Goal: Transaction & Acquisition: Purchase product/service

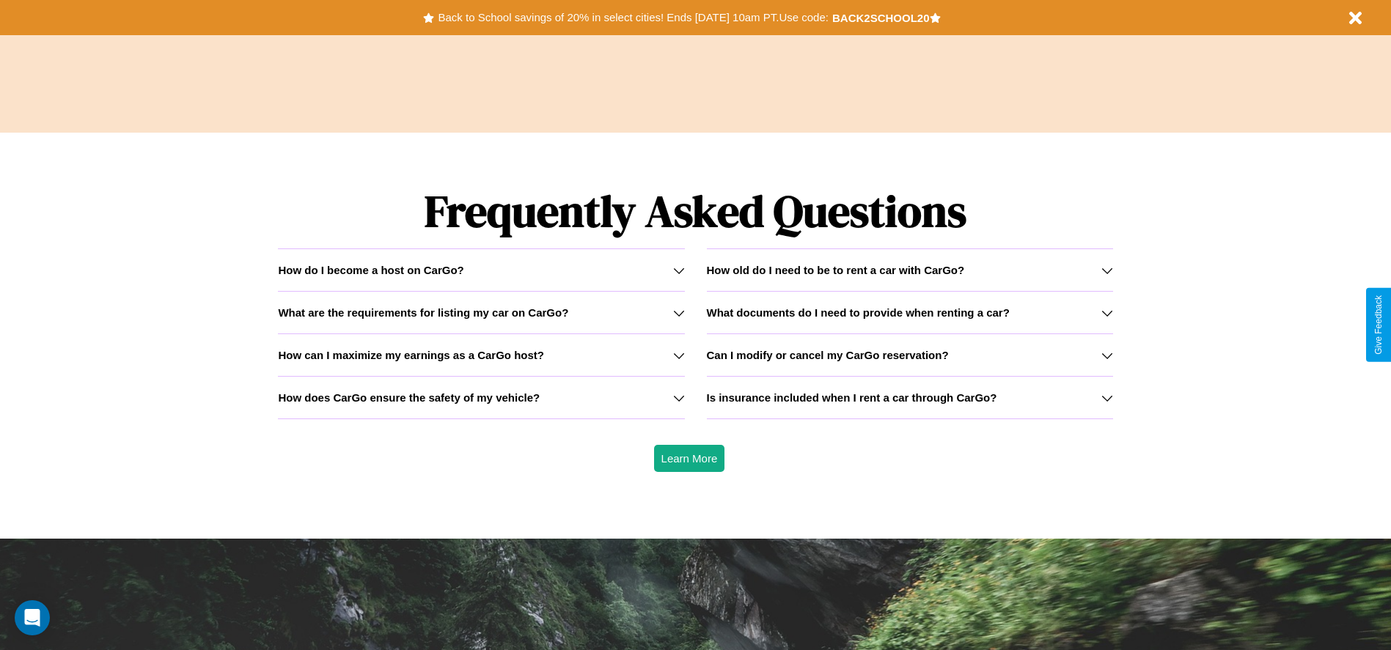
scroll to position [2103, 0]
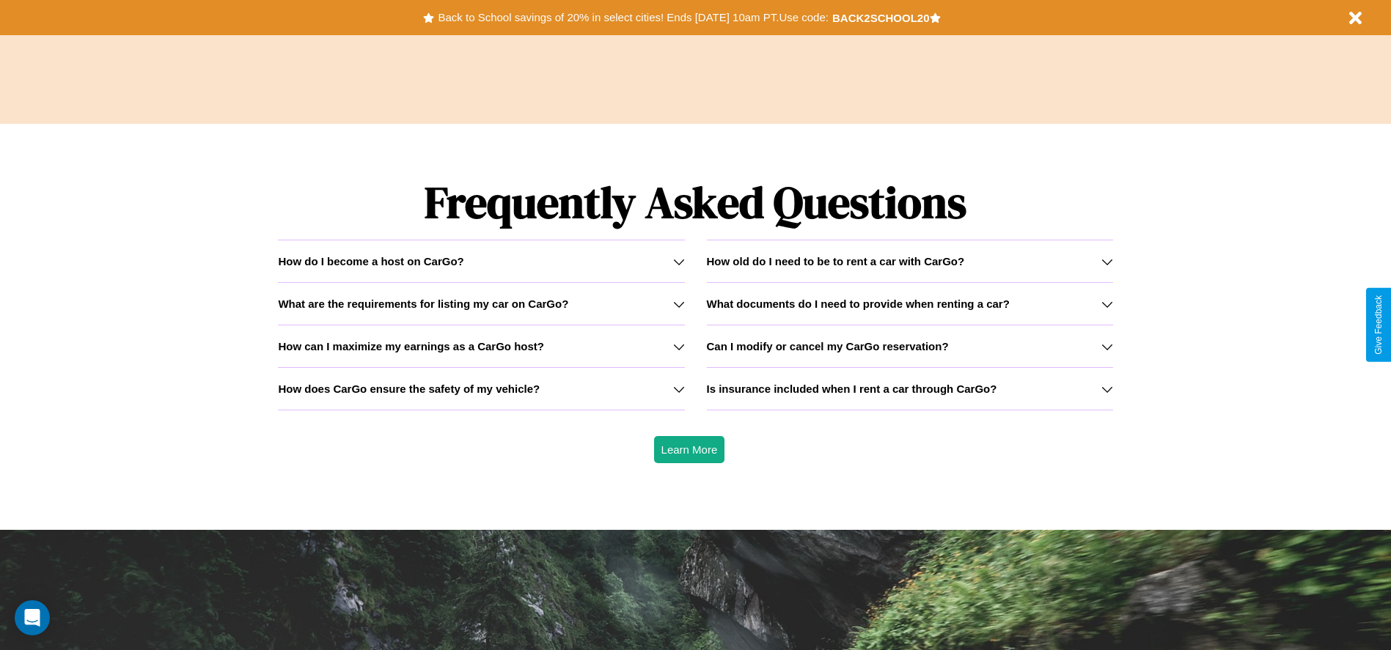
click at [481, 346] on h3 "How can I maximize my earnings as a CarGo host?" at bounding box center [411, 346] width 266 height 12
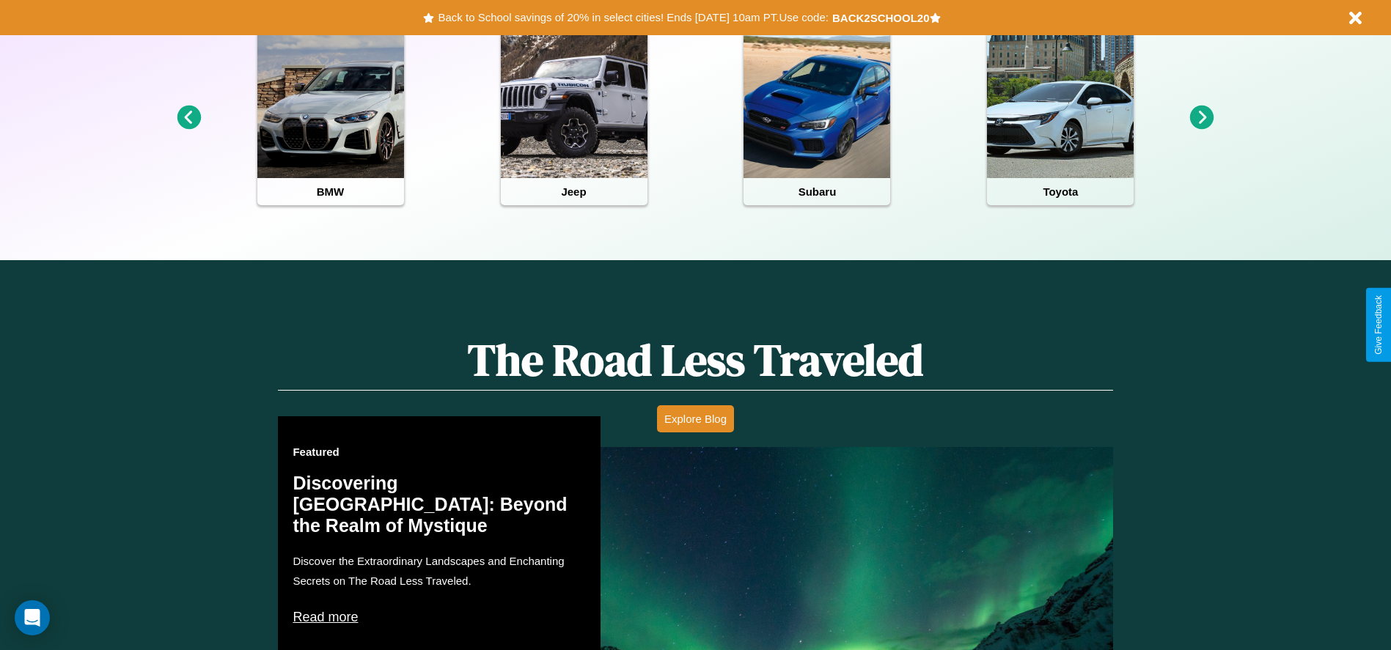
scroll to position [0, 0]
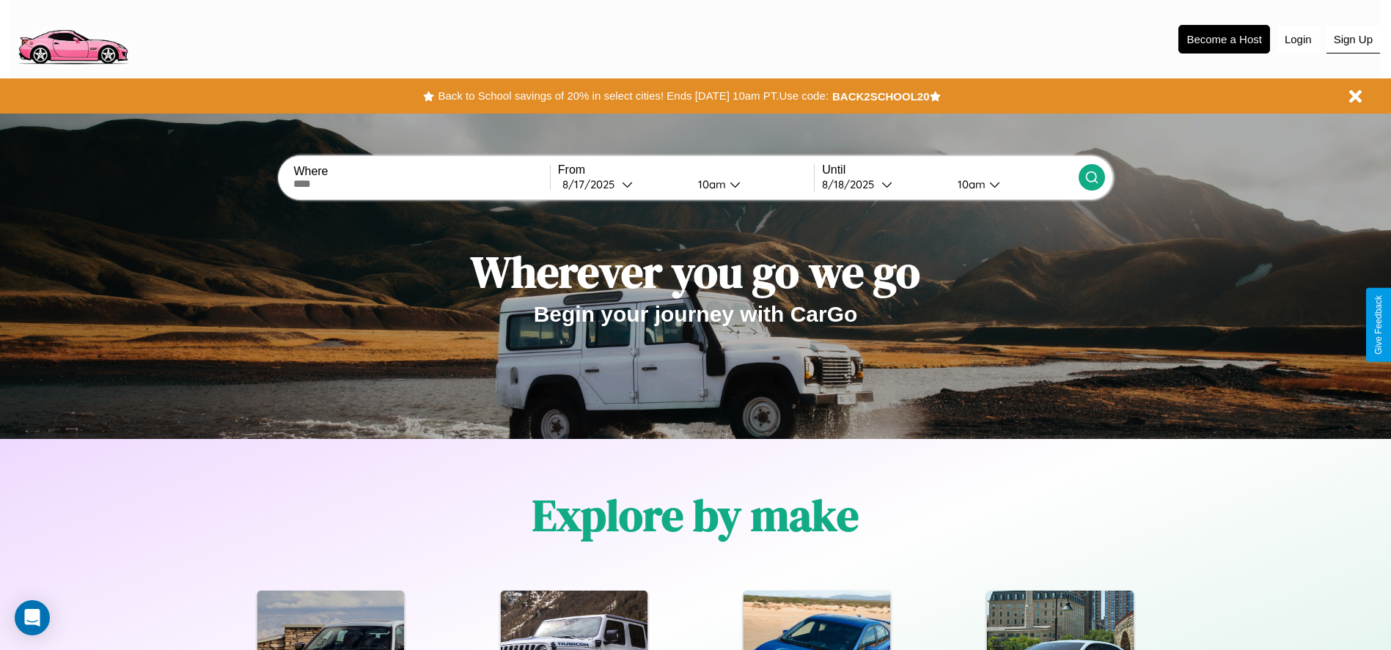
click at [1353, 39] on button "Sign Up" at bounding box center [1353, 40] width 54 height 28
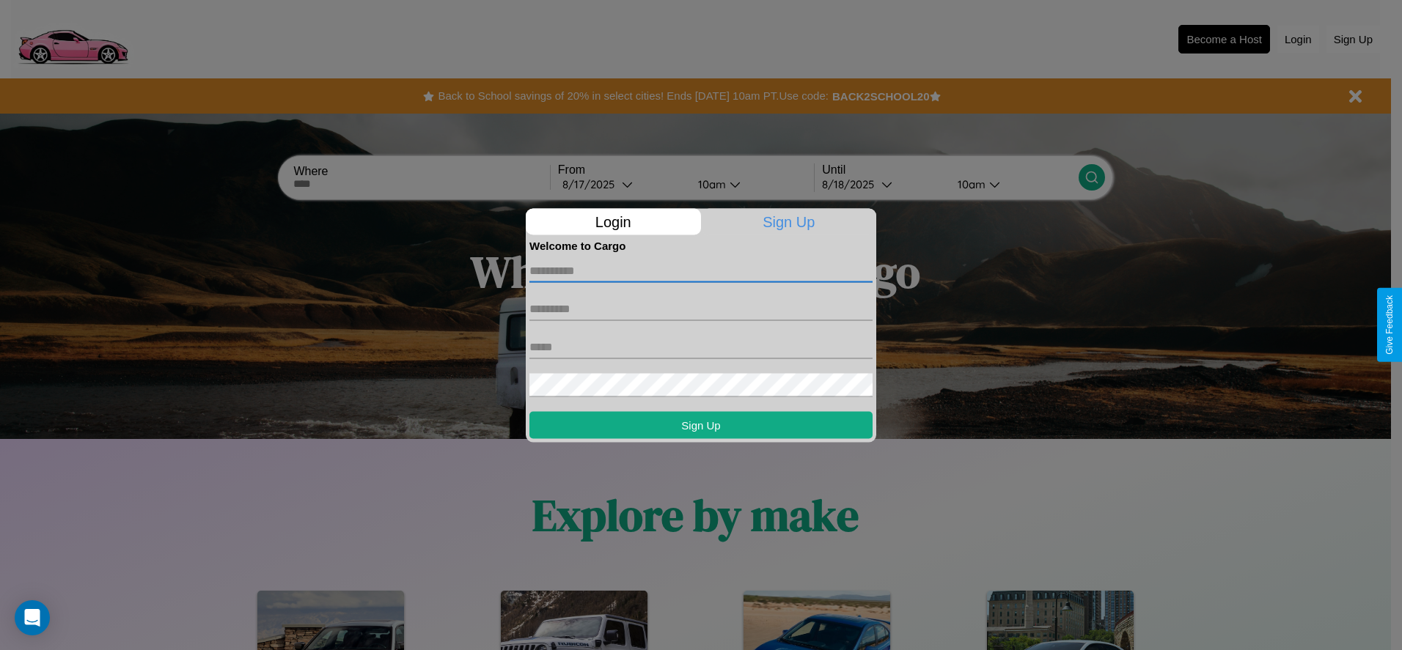
click at [701, 271] on input "text" at bounding box center [700, 270] width 343 height 23
type input "******"
click at [701, 309] on input "text" at bounding box center [700, 308] width 343 height 23
type input "*******"
click at [701, 347] on input "text" at bounding box center [700, 346] width 343 height 23
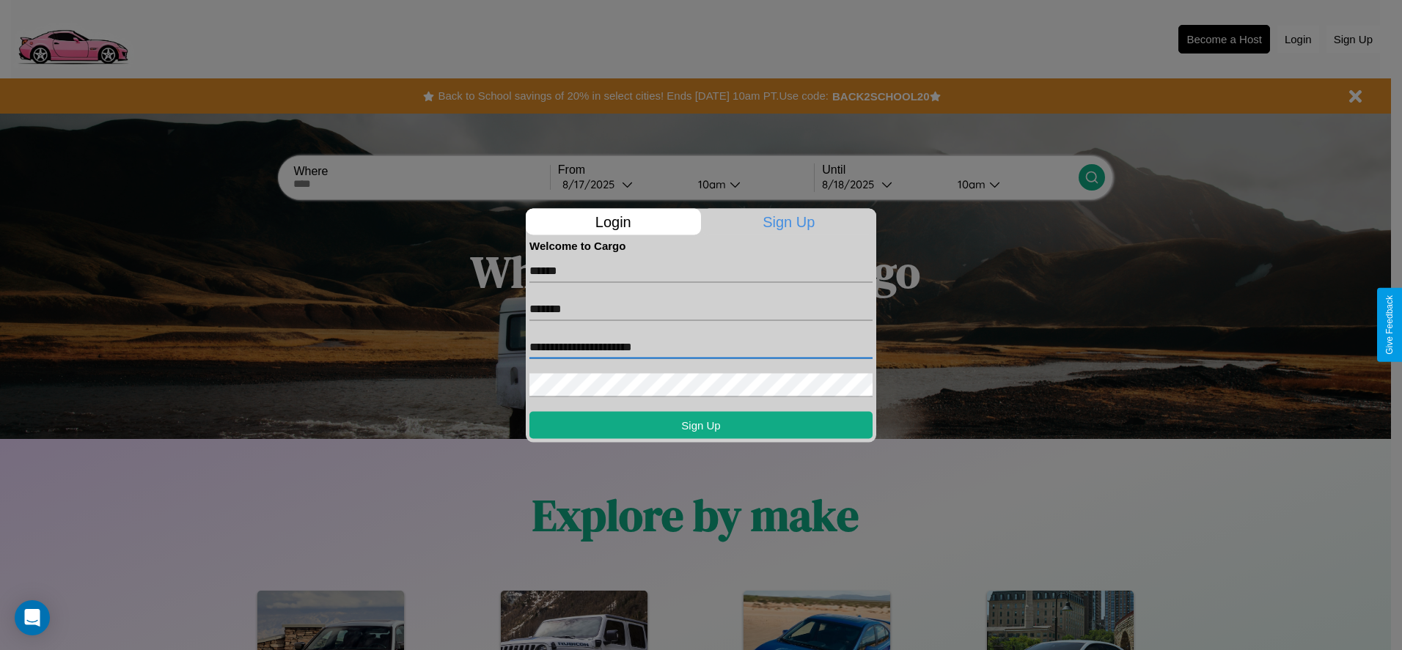
type input "**********"
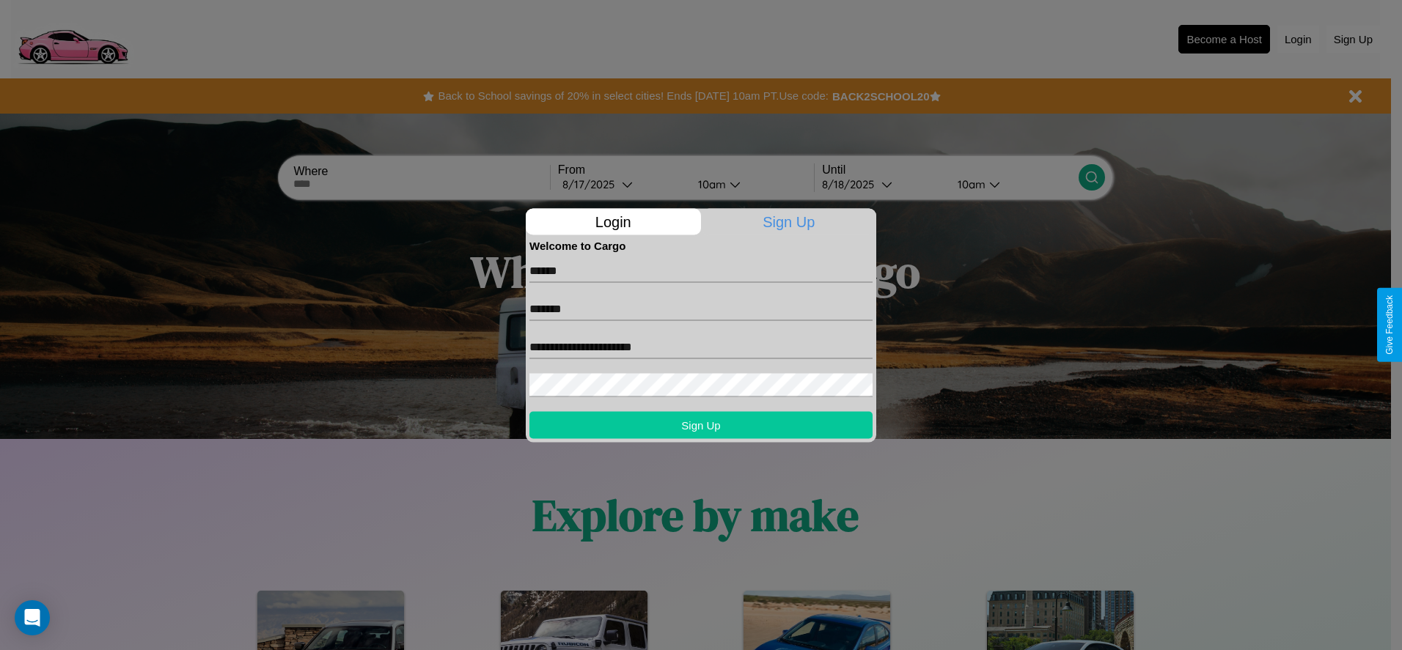
click at [701, 424] on button "Sign Up" at bounding box center [700, 424] width 343 height 27
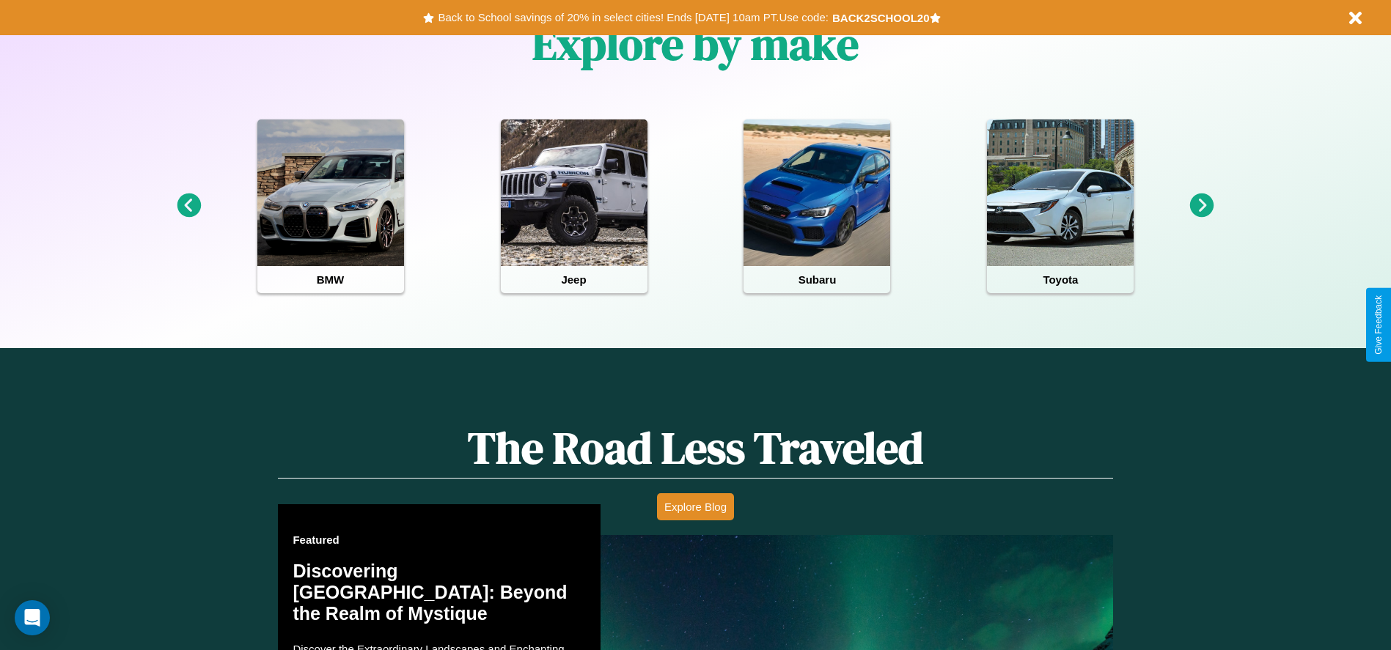
scroll to position [1773, 0]
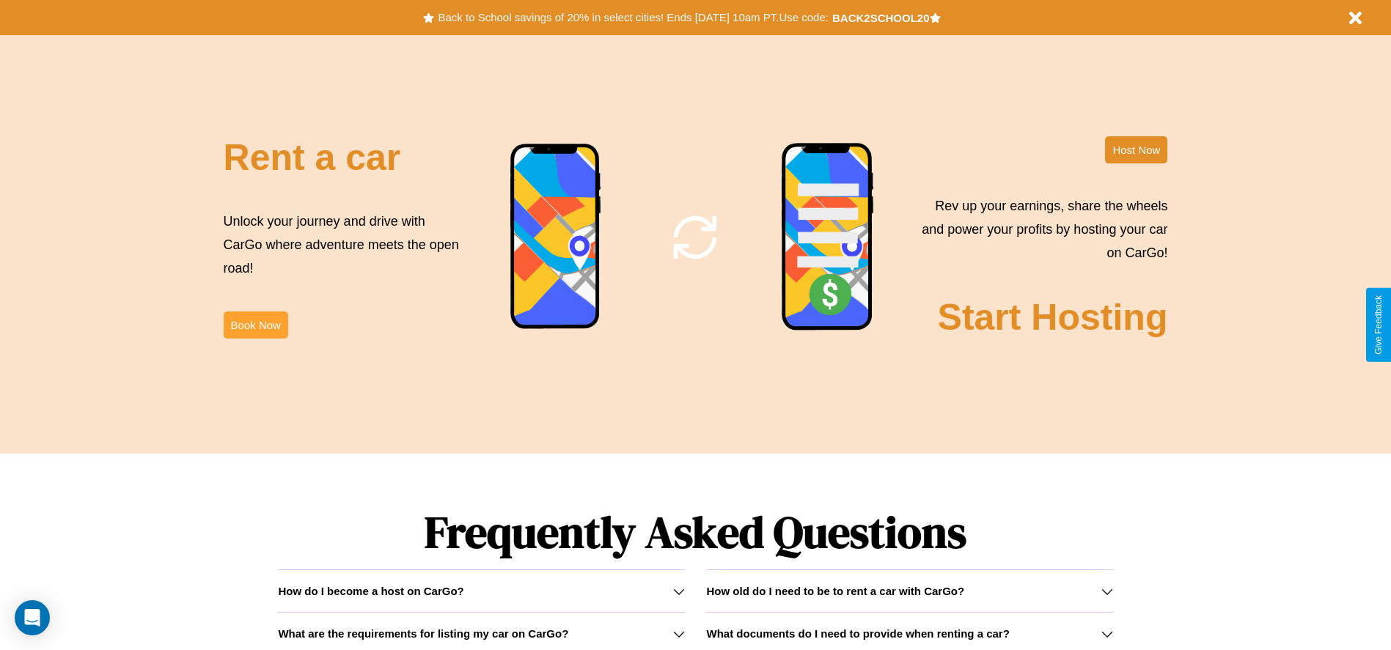
click at [255, 325] on button "Book Now" at bounding box center [256, 325] width 65 height 27
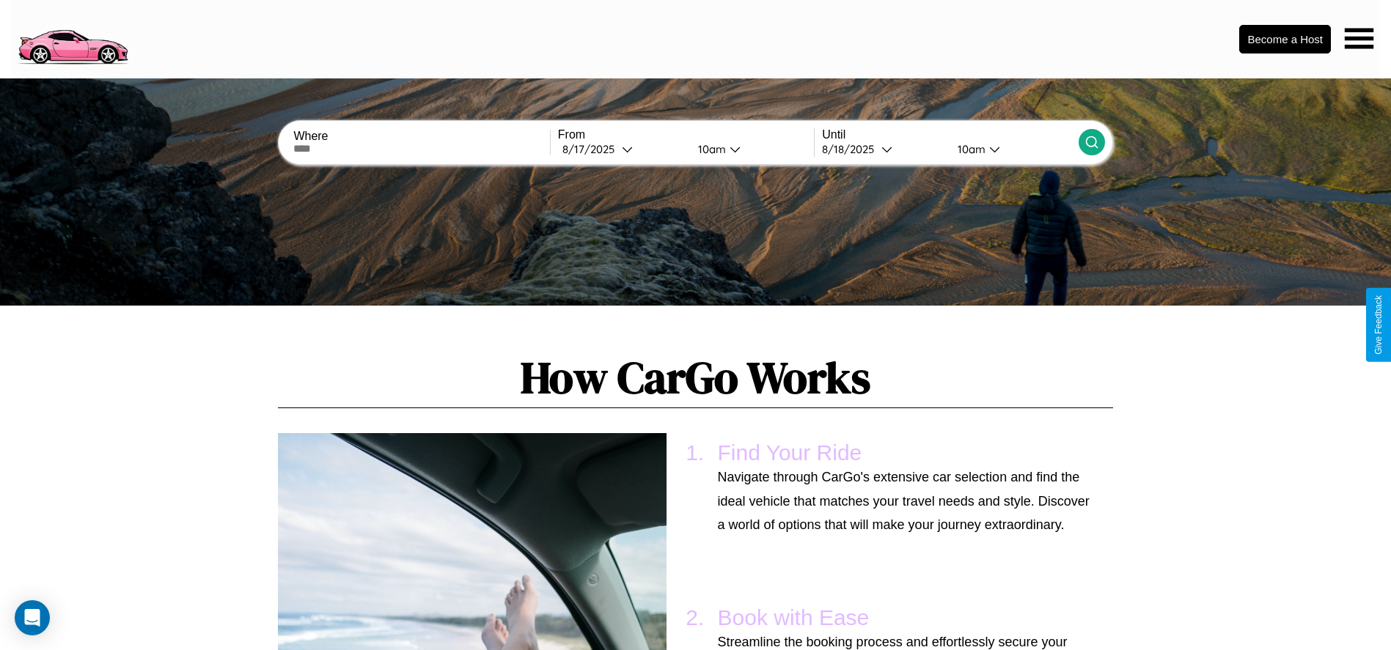
click at [422, 149] on input "text" at bounding box center [421, 149] width 256 height 12
type input "**********"
click at [622, 149] on icon at bounding box center [627, 149] width 11 height 11
select select "*"
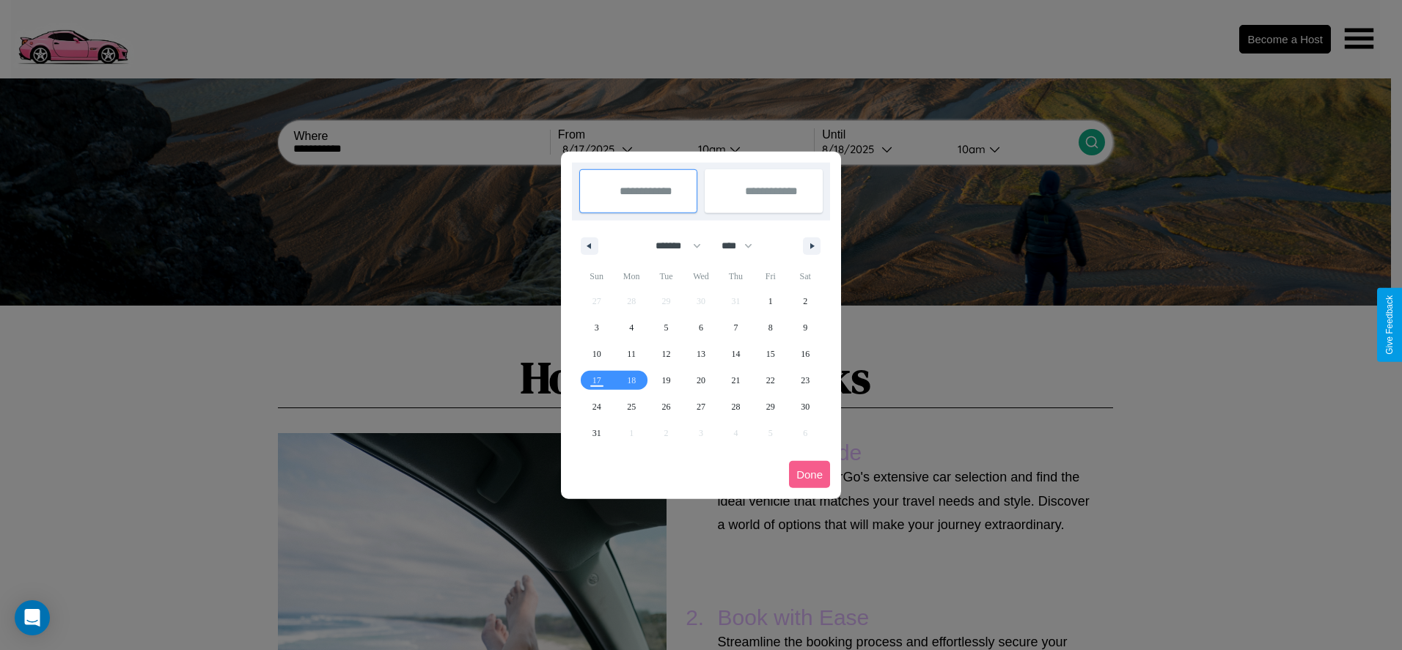
click at [672, 246] on select "******* ******** ***** ***** *** **** **** ****** ********* ******* ******** **…" at bounding box center [675, 246] width 62 height 24
click at [743, 246] on select "**** **** **** **** **** **** **** **** **** **** **** **** **** **** **** ****…" at bounding box center [736, 246] width 44 height 24
select select "****"
click at [631, 327] on span "3" at bounding box center [631, 328] width 4 height 26
type input "**********"
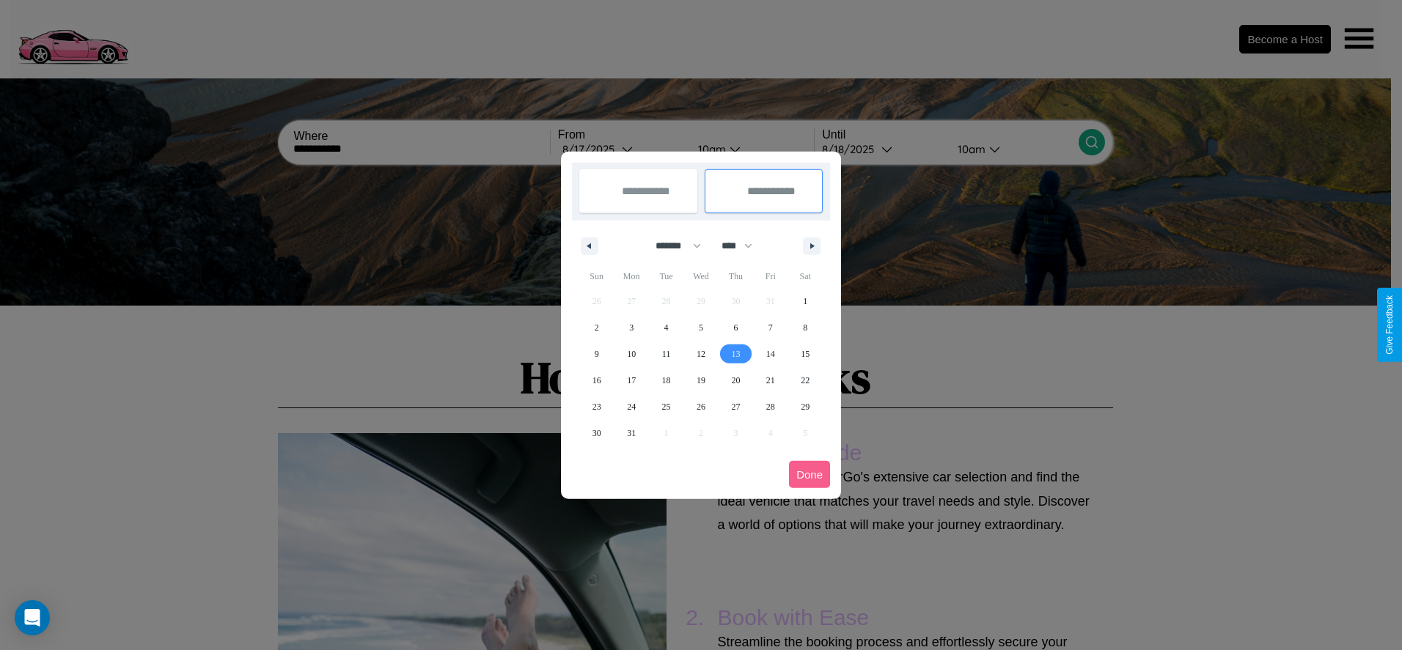
click at [735, 353] on span "13" at bounding box center [735, 354] width 9 height 26
type input "**********"
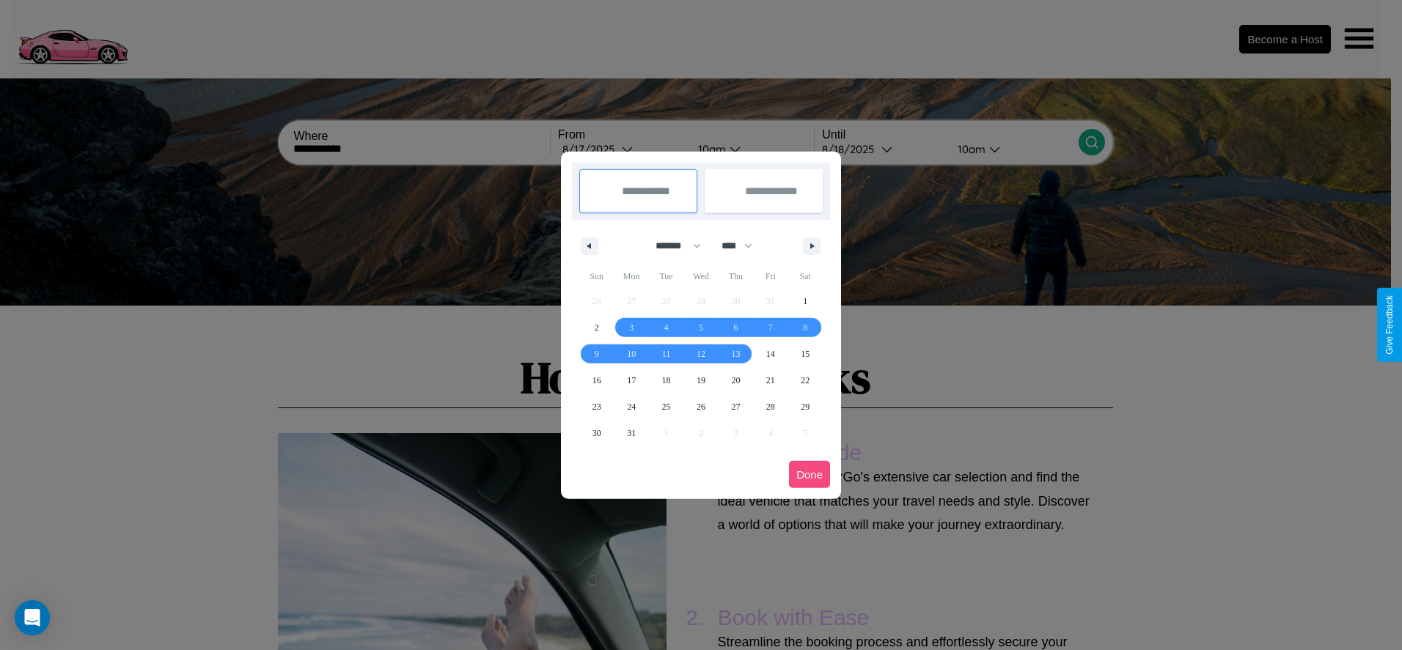
click at [809, 474] on button "Done" at bounding box center [809, 474] width 41 height 27
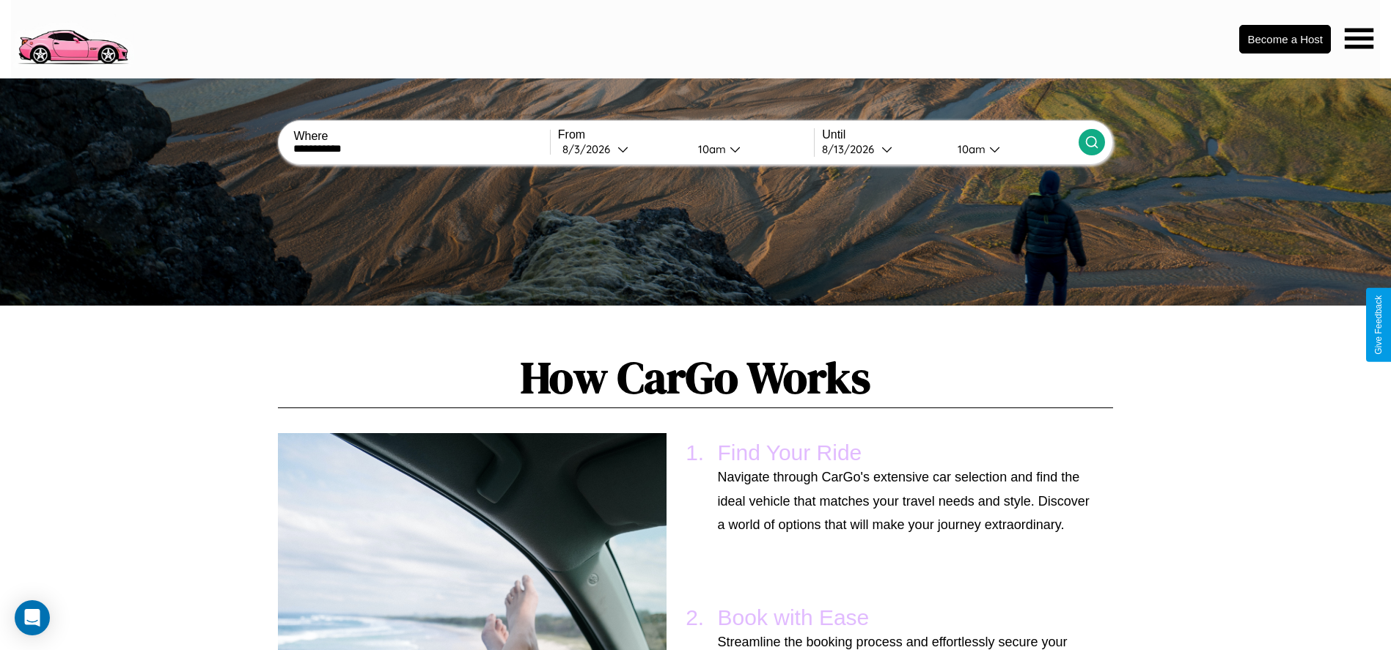
click at [1091, 142] on icon at bounding box center [1091, 142] width 15 height 15
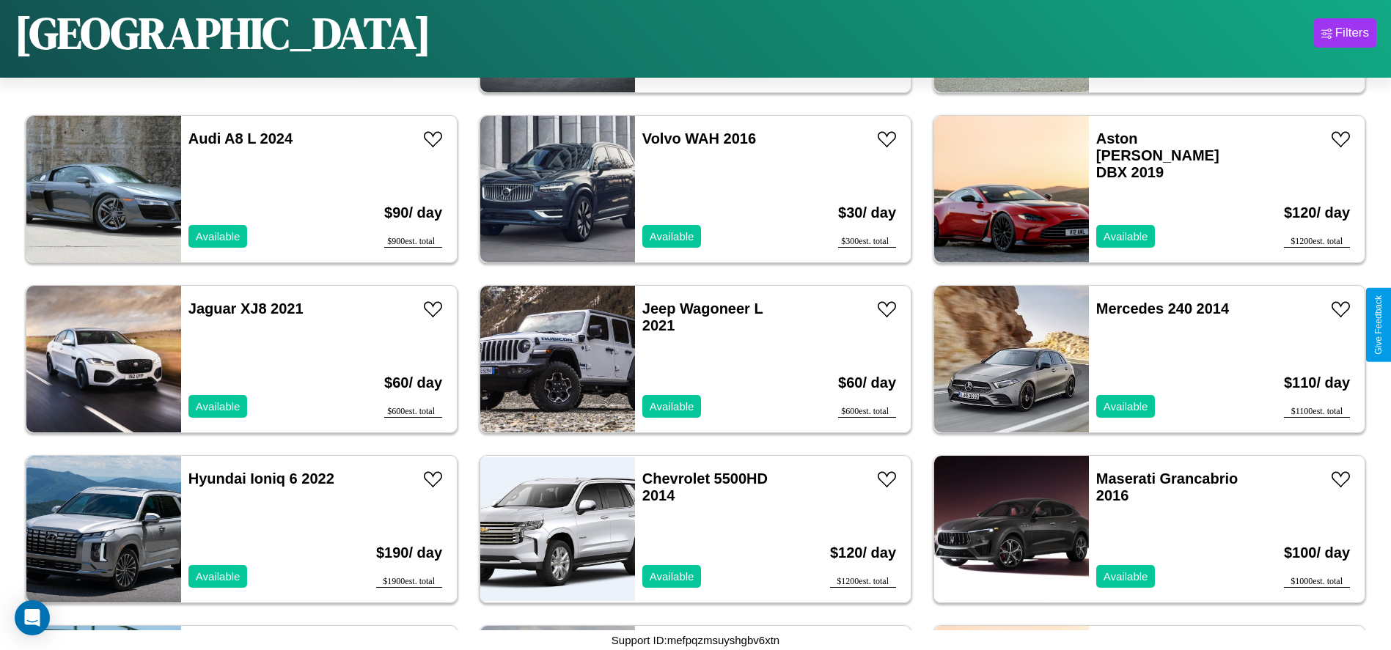
scroll to position [1354, 0]
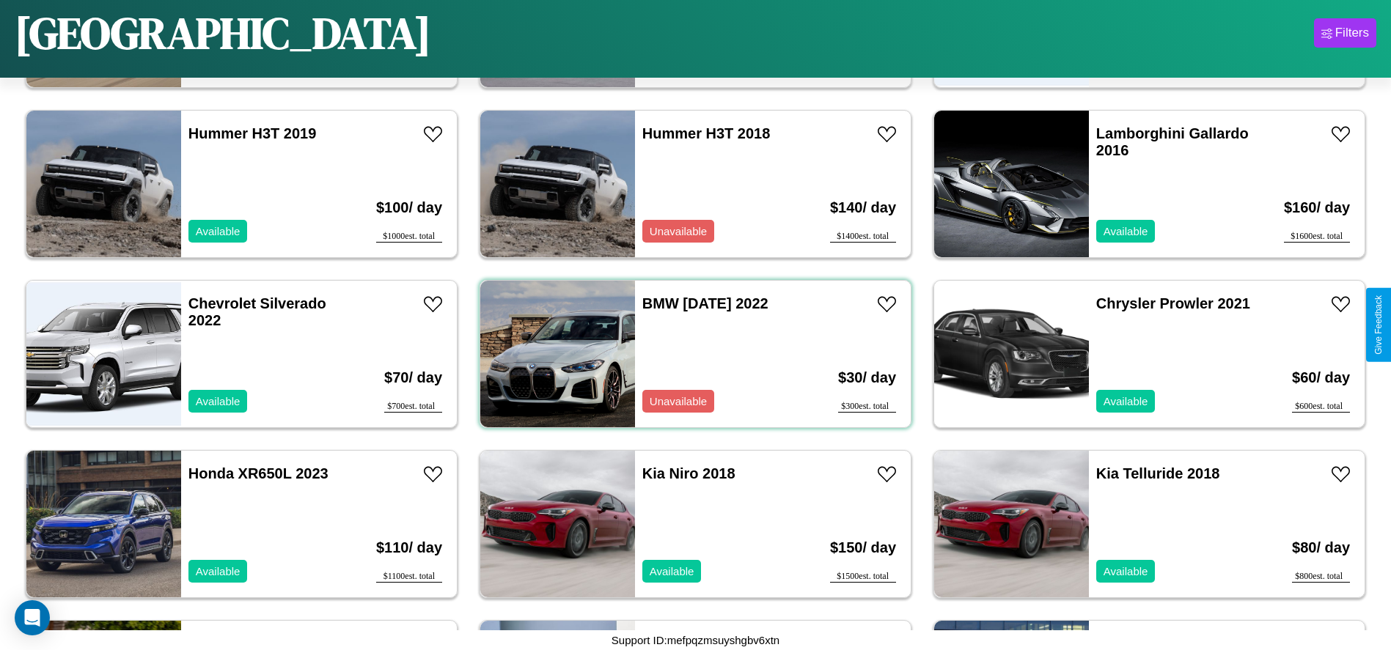
click at [690, 354] on div "BMW CE 04 2022 Unavailable" at bounding box center [719, 354] width 169 height 147
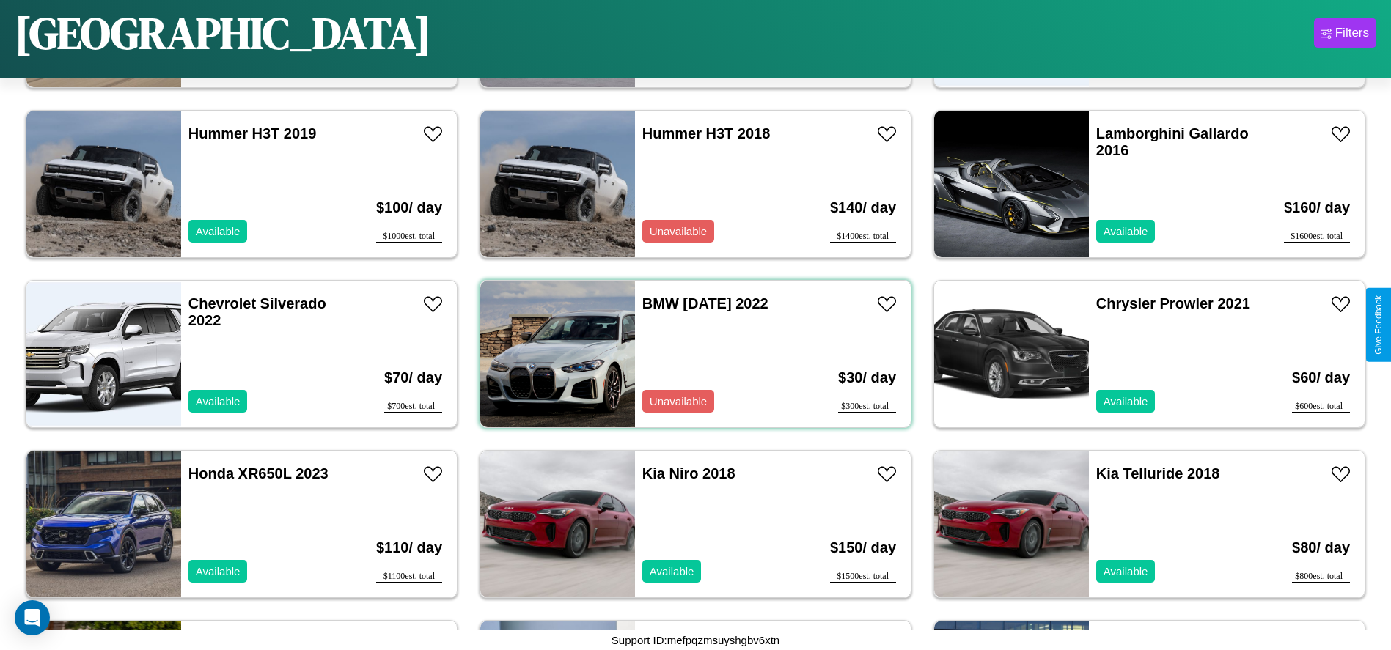
click at [690, 354] on div "BMW CE 04 2022 Unavailable" at bounding box center [719, 354] width 169 height 147
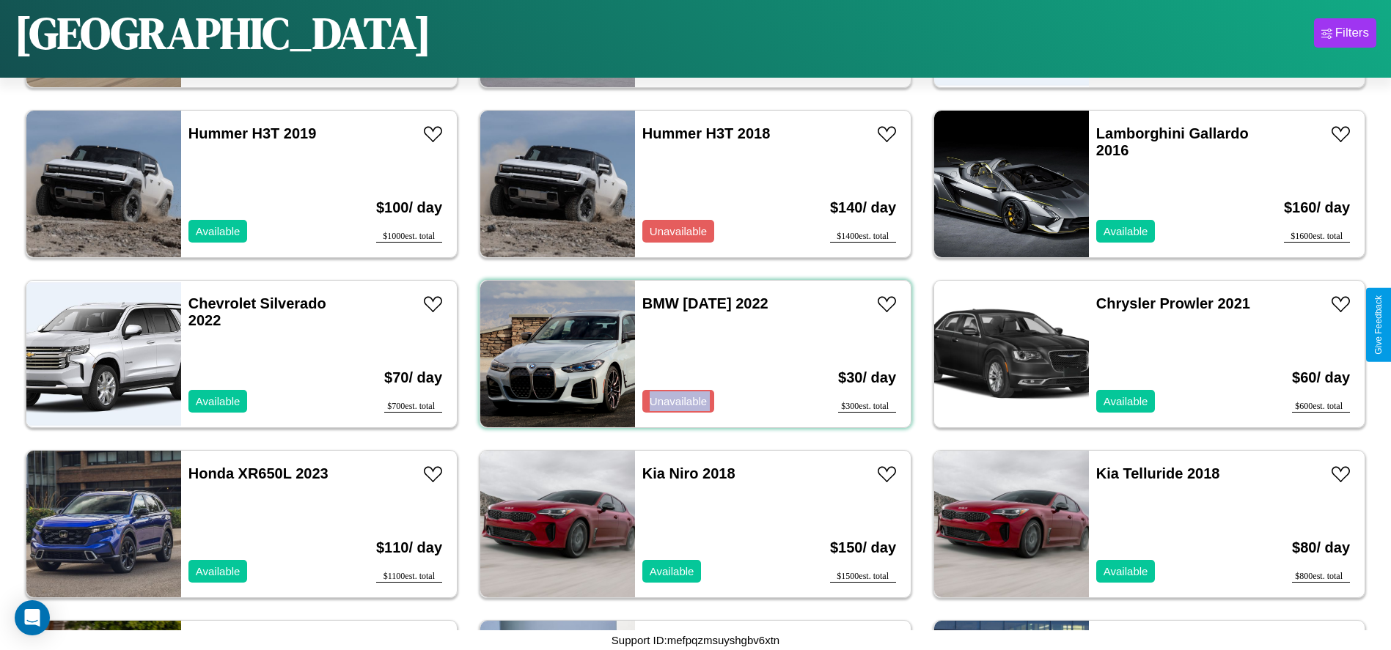
click at [690, 354] on div "BMW CE 04 2022 Unavailable" at bounding box center [719, 354] width 169 height 147
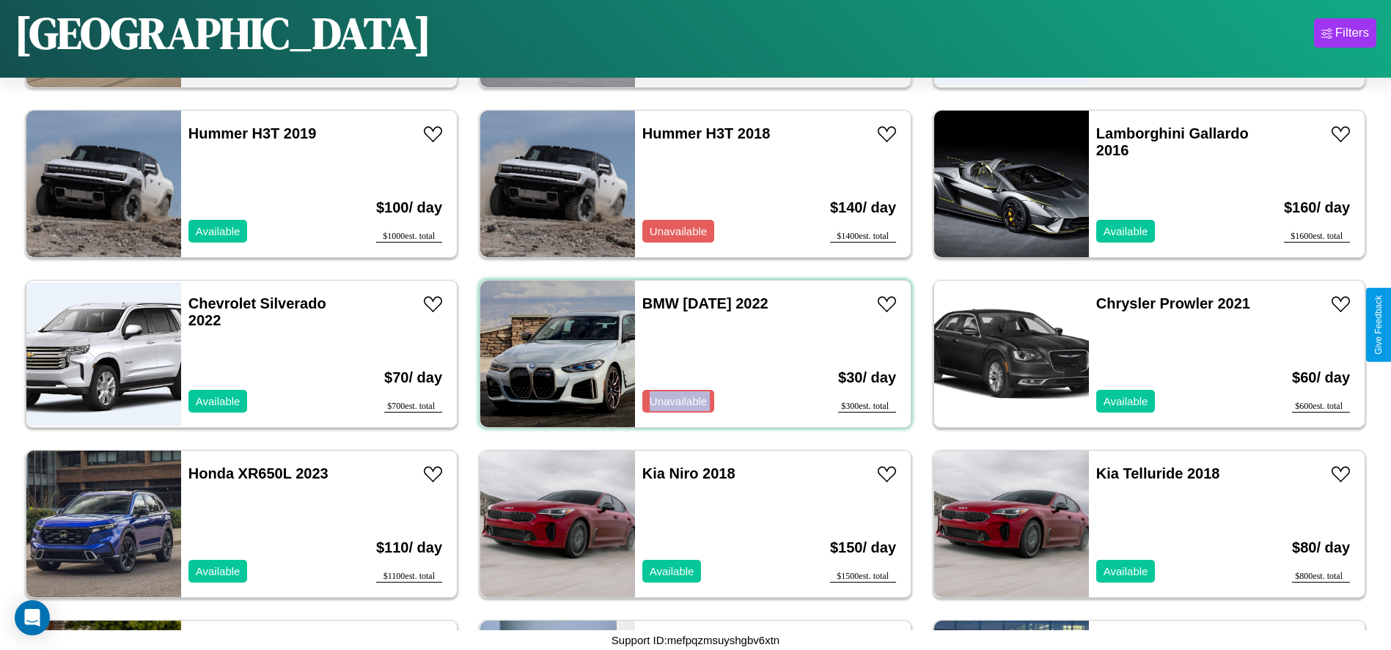
click at [690, 354] on div "BMW CE 04 2022 Unavailable" at bounding box center [719, 354] width 169 height 147
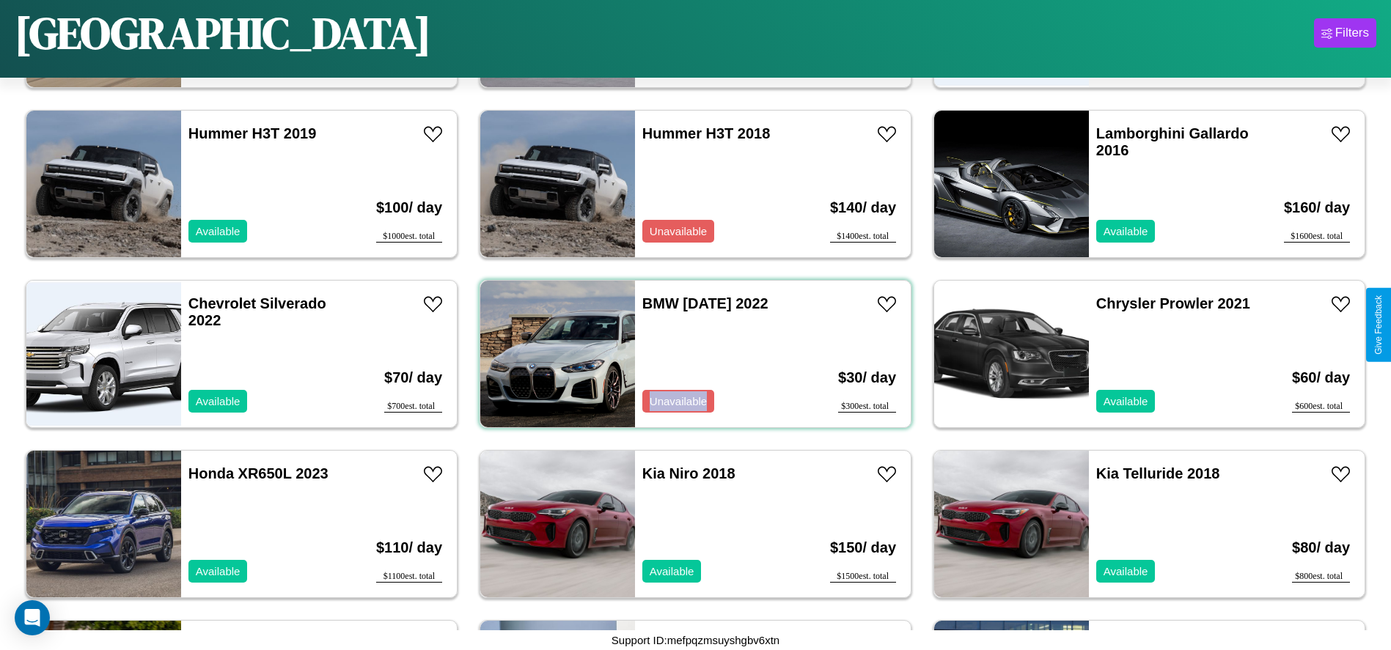
click at [690, 354] on div "BMW CE 04 2022 Unavailable" at bounding box center [719, 354] width 169 height 147
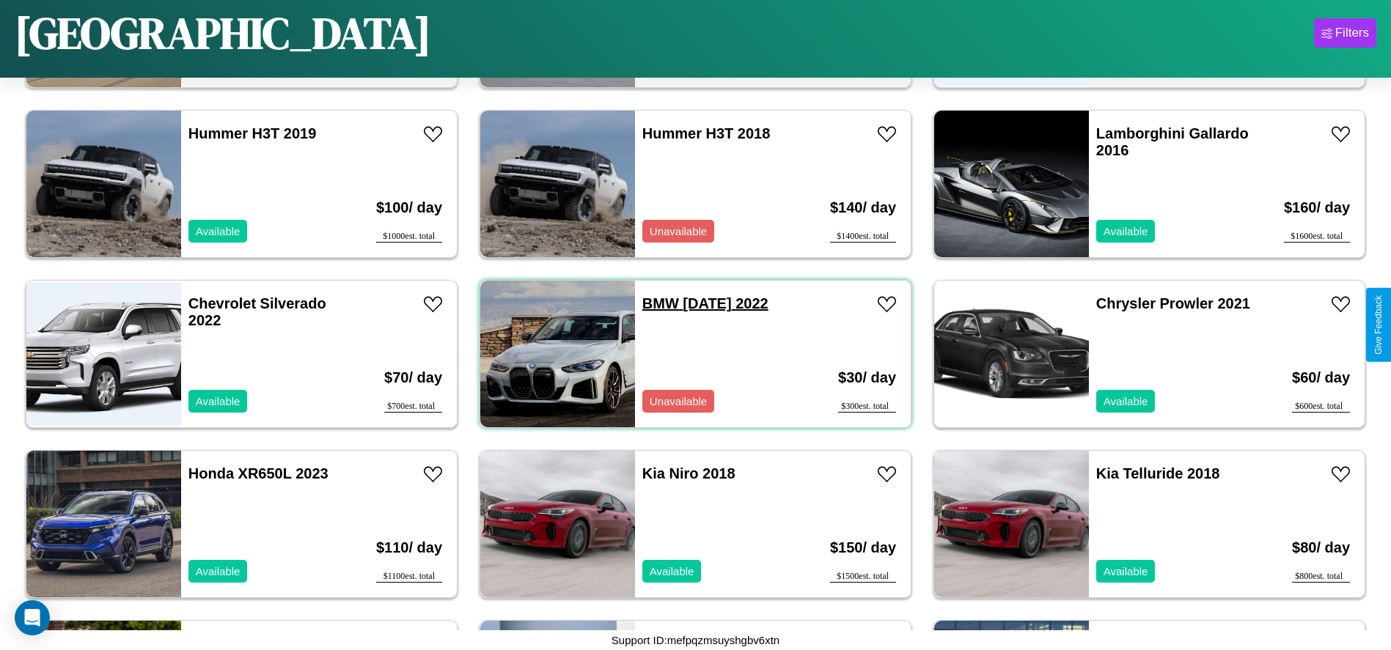
click at [655, 304] on link "BMW CE 04 2022" at bounding box center [705, 303] width 126 height 16
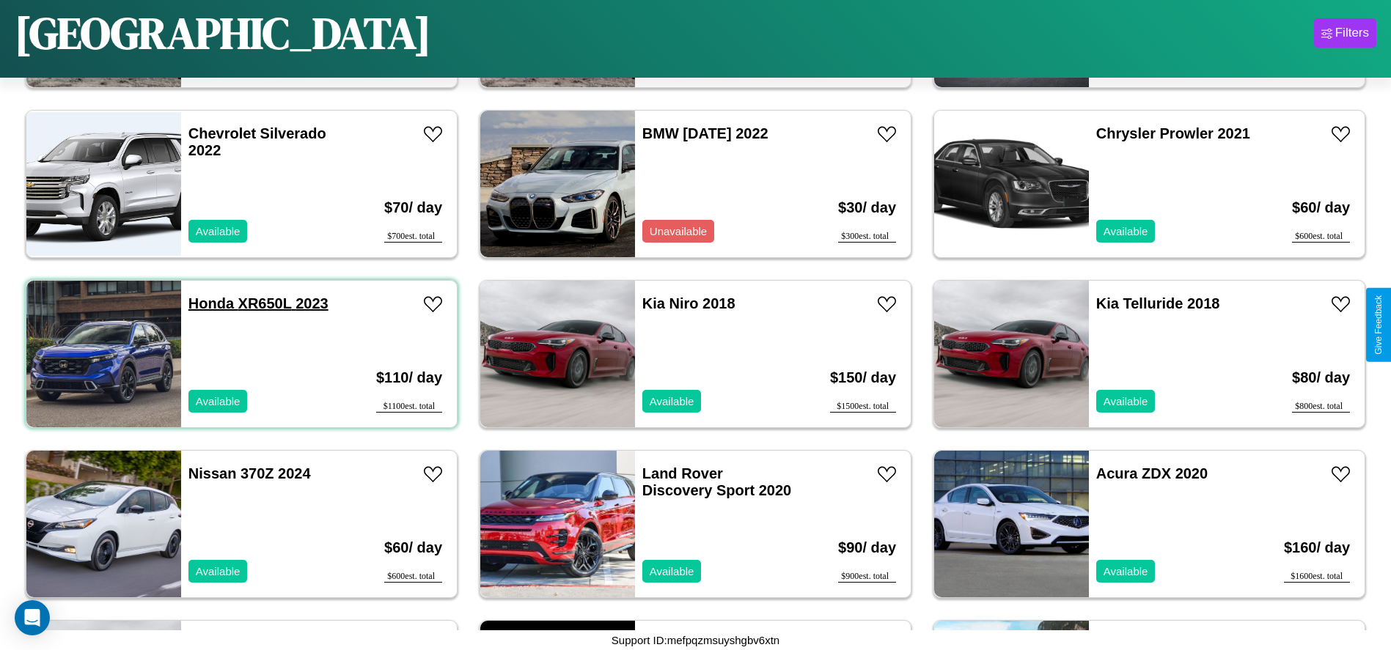
click at [209, 304] on link "Honda XR650L 2023" at bounding box center [258, 303] width 140 height 16
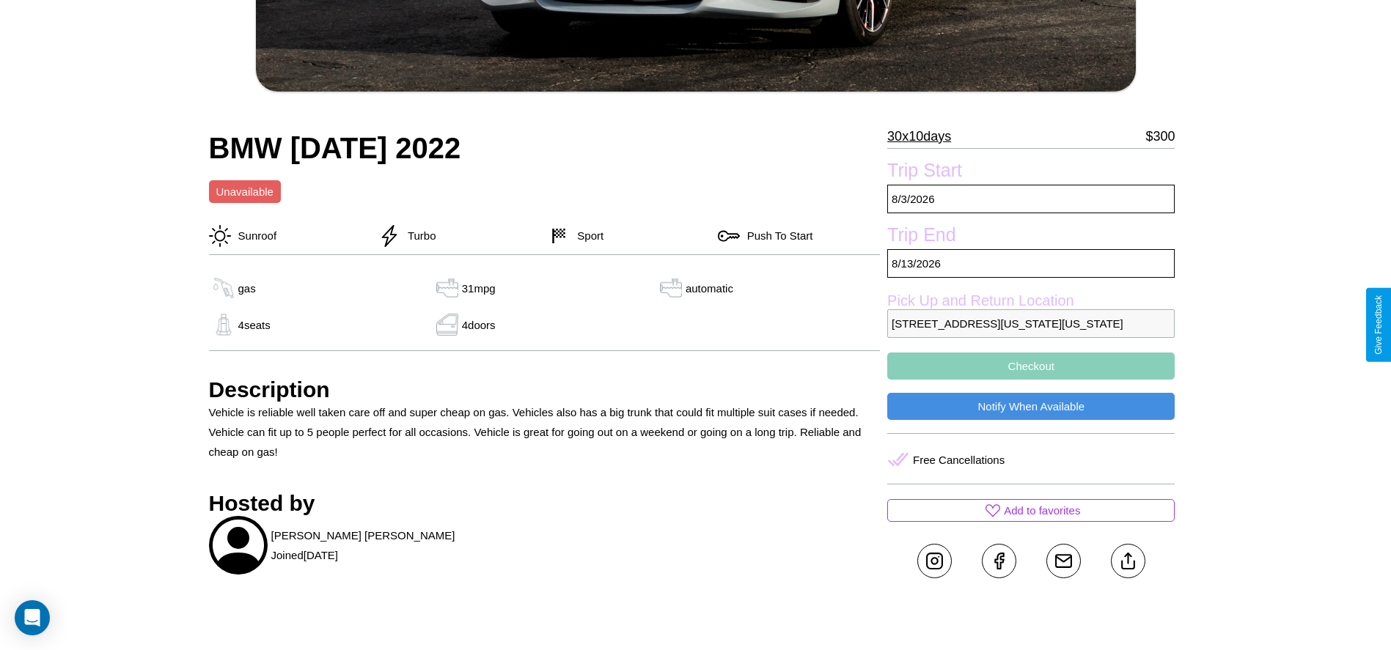
scroll to position [705, 0]
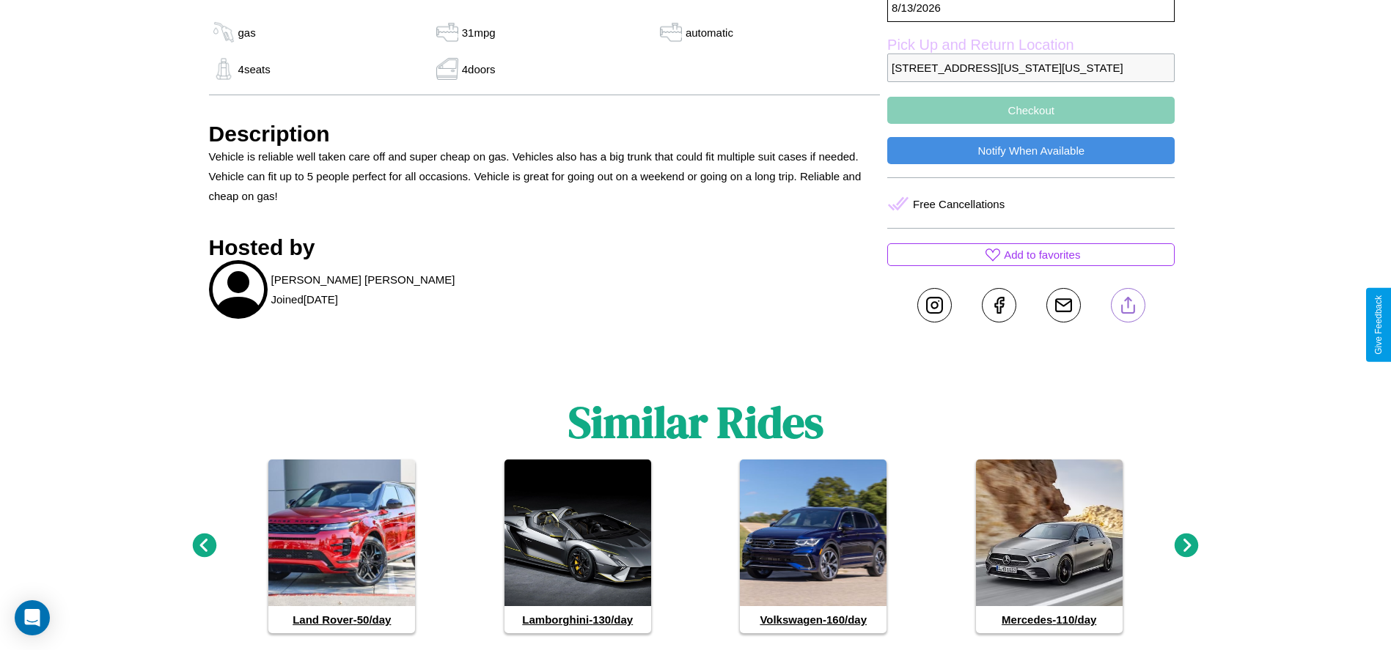
click at [1128, 308] on line at bounding box center [1128, 303] width 0 height 10
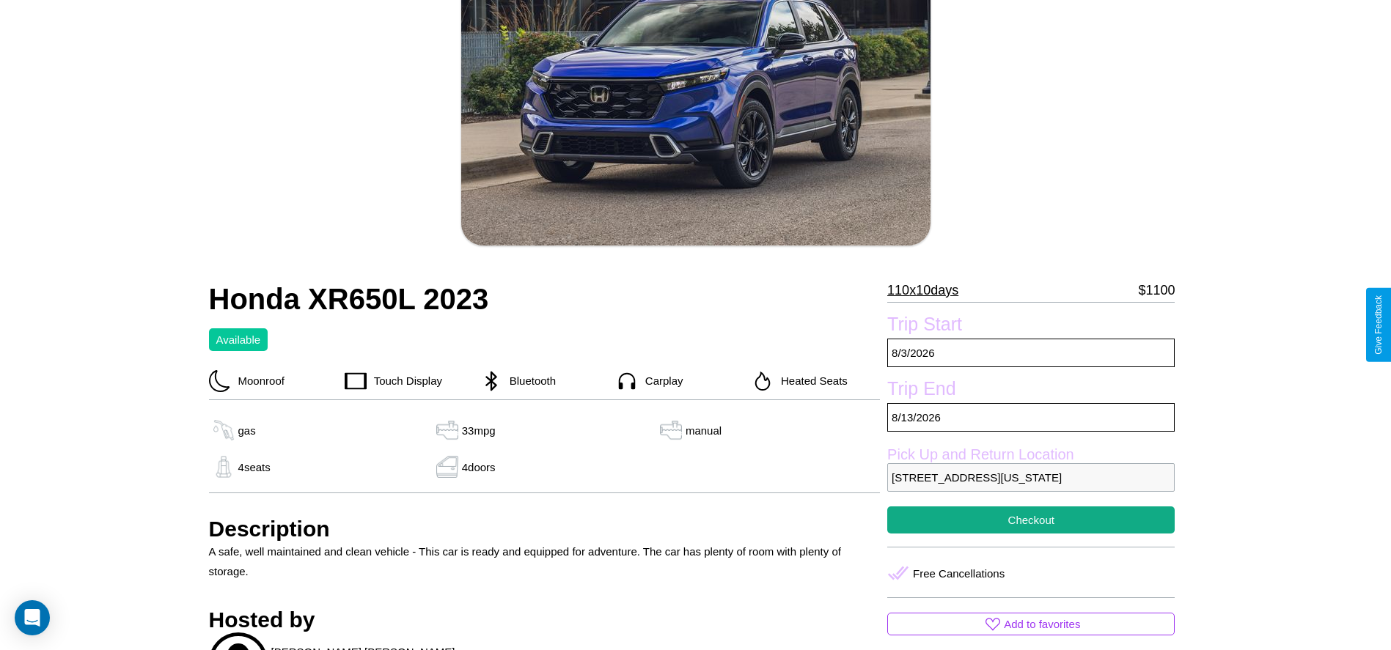
scroll to position [553, 0]
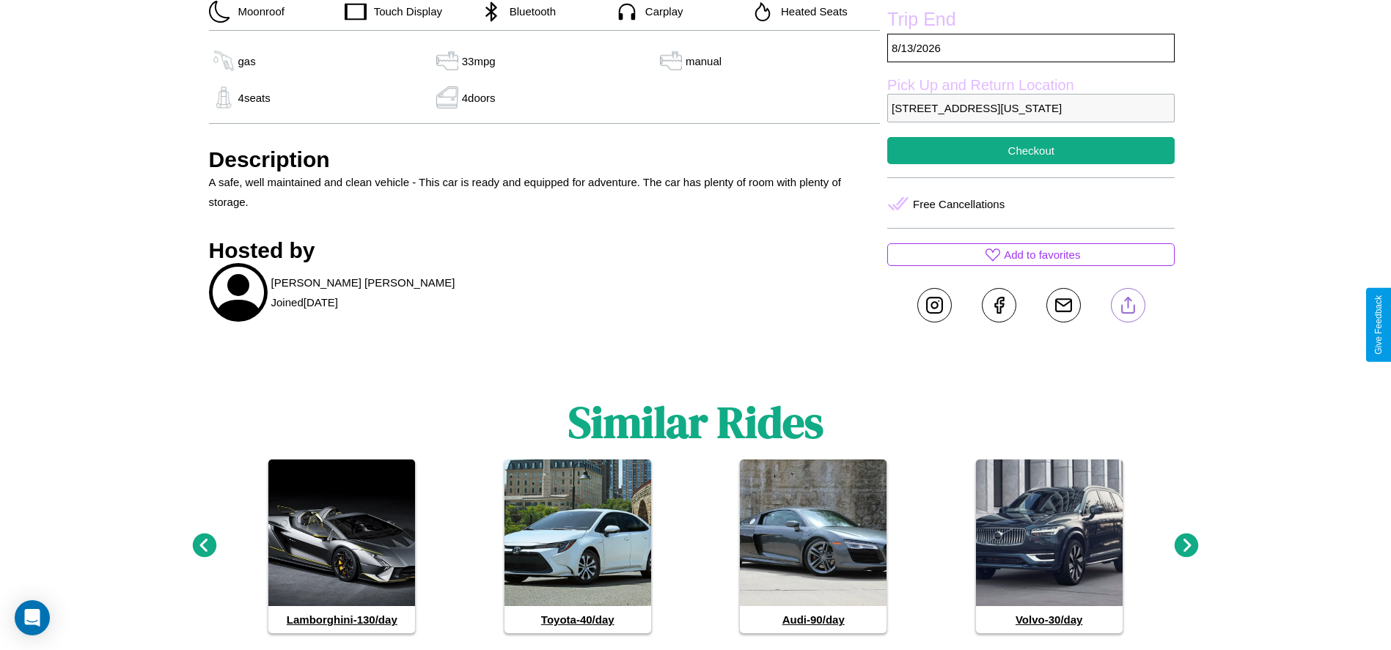
click at [1128, 308] on line at bounding box center [1128, 303] width 0 height 10
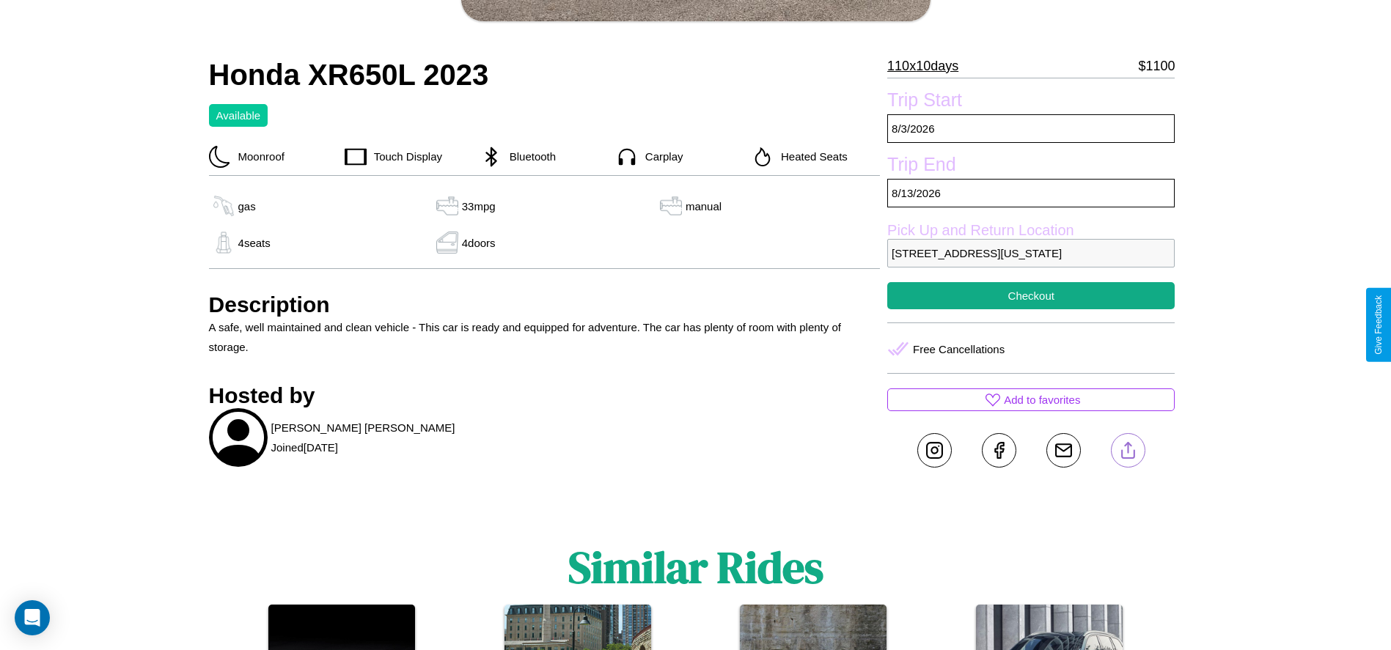
scroll to position [399, 0]
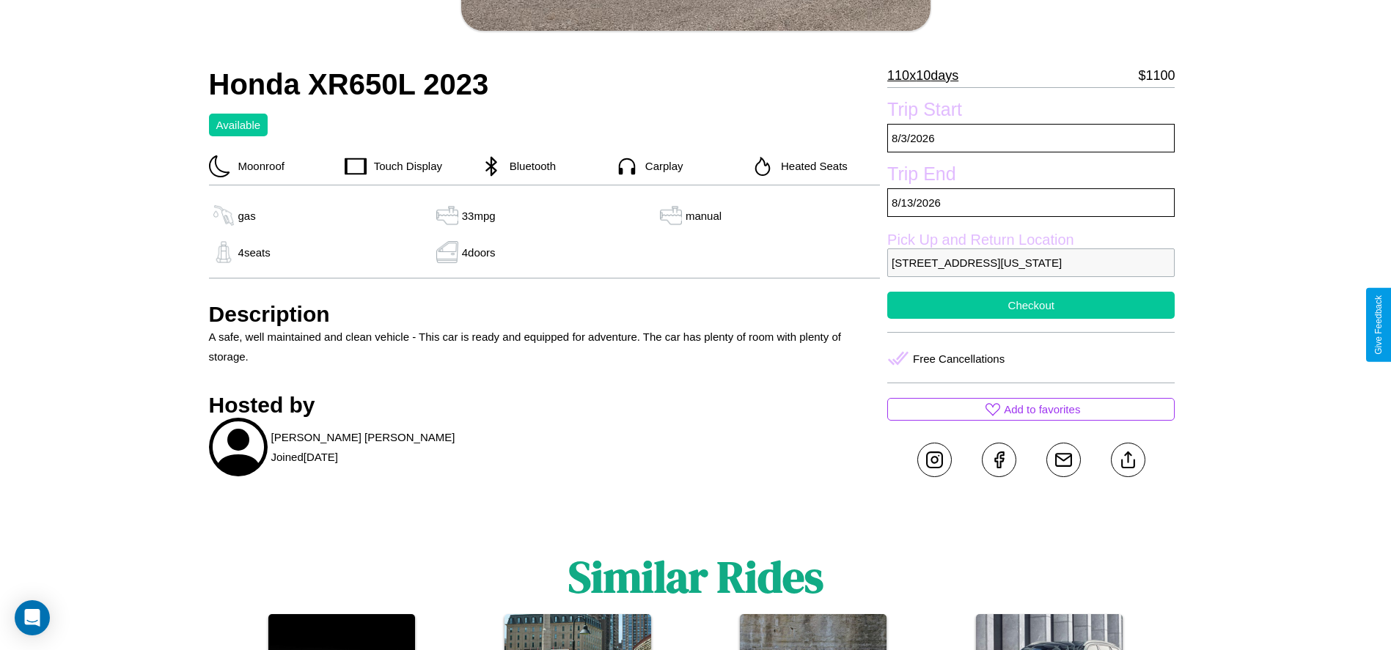
click at [1031, 319] on button "Checkout" at bounding box center [1030, 305] width 287 height 27
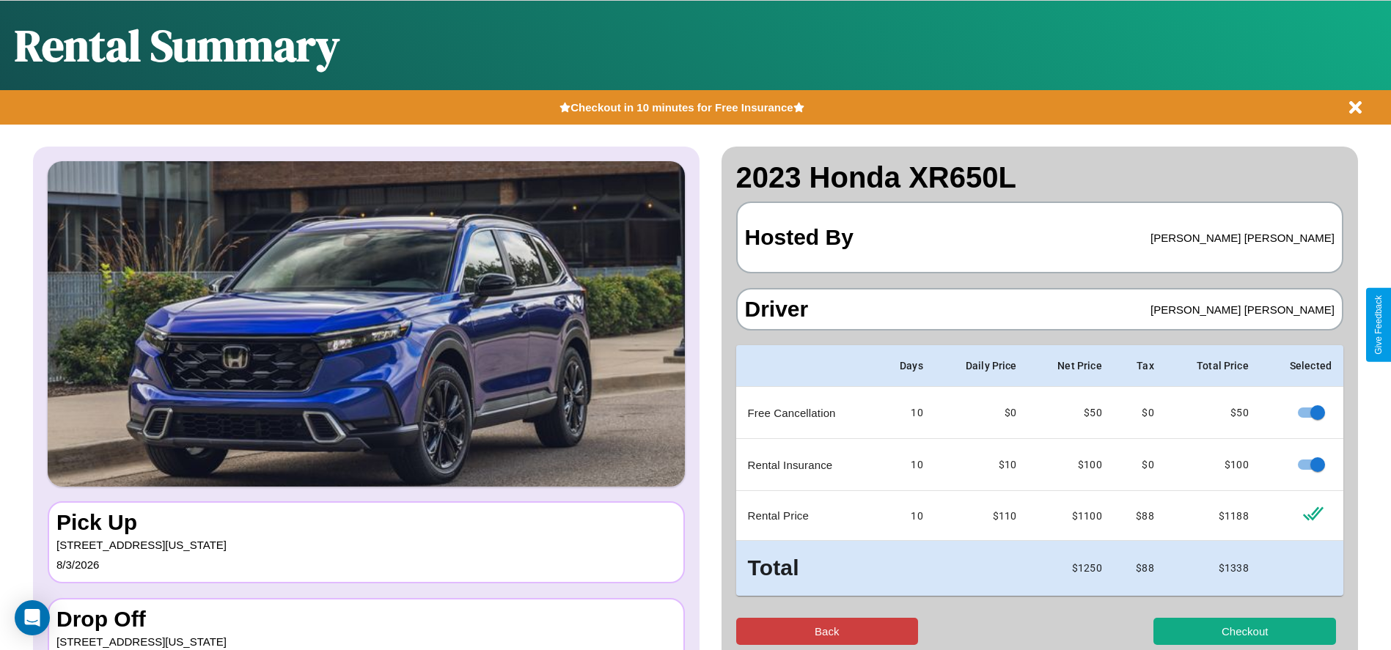
click at [826, 631] on button "Back" at bounding box center [827, 631] width 183 height 27
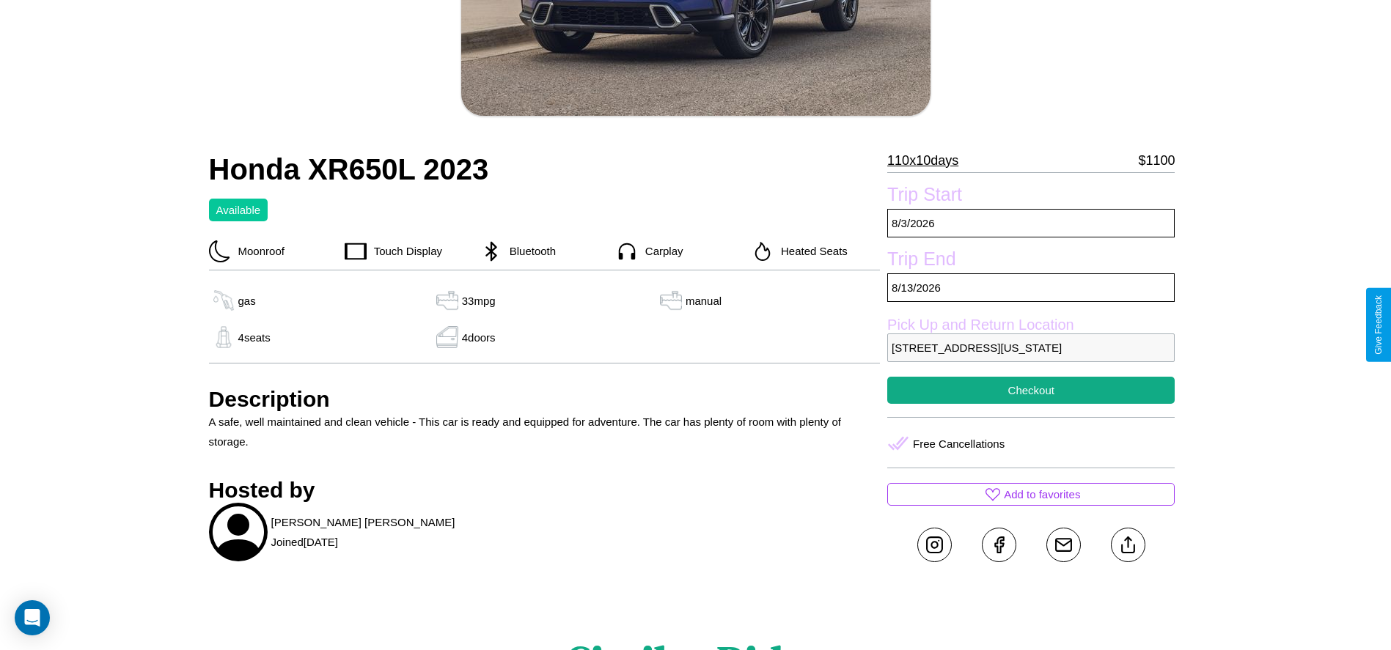
scroll to position [503, 0]
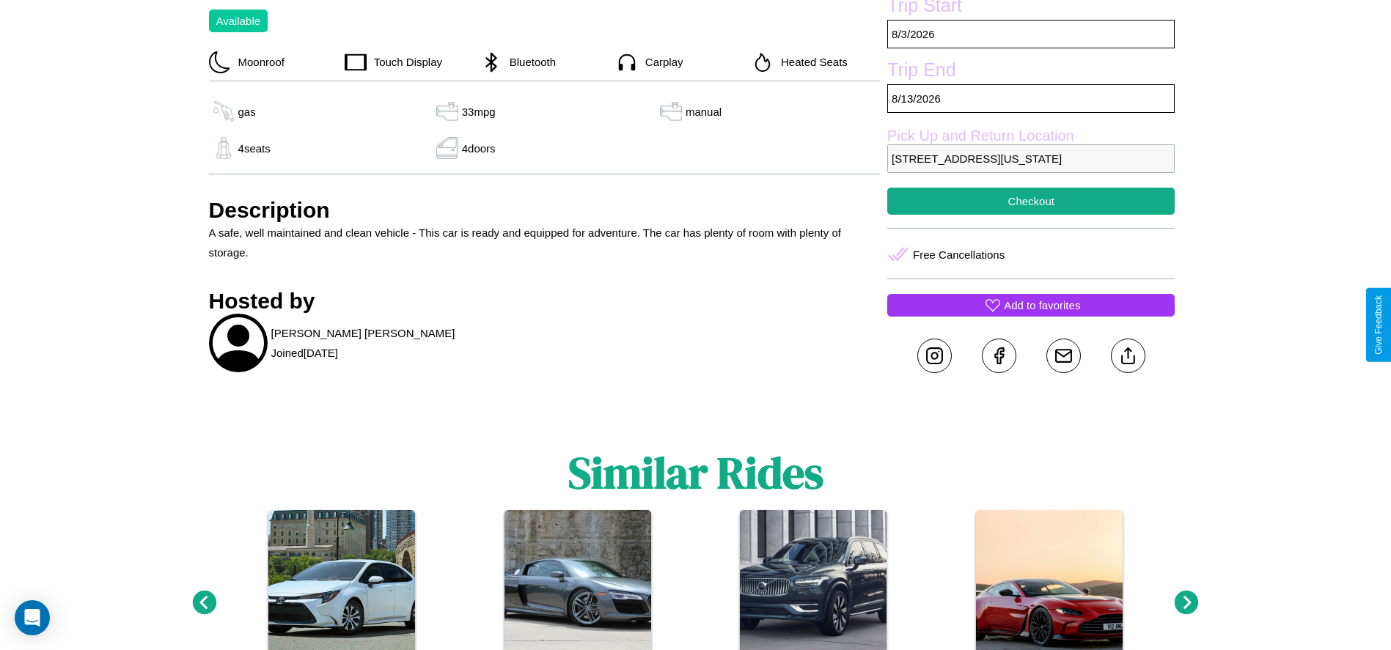
click at [1031, 315] on p "Add to favorites" at bounding box center [1042, 305] width 76 height 20
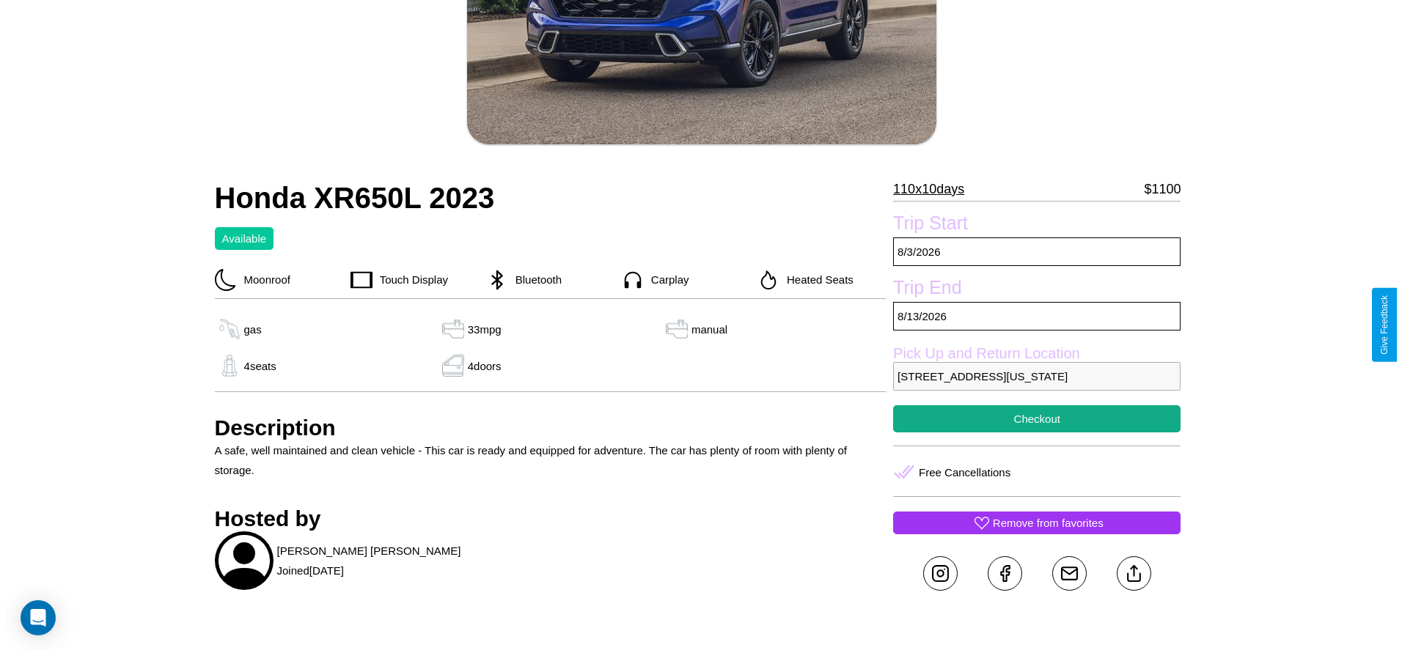
scroll to position [212, 0]
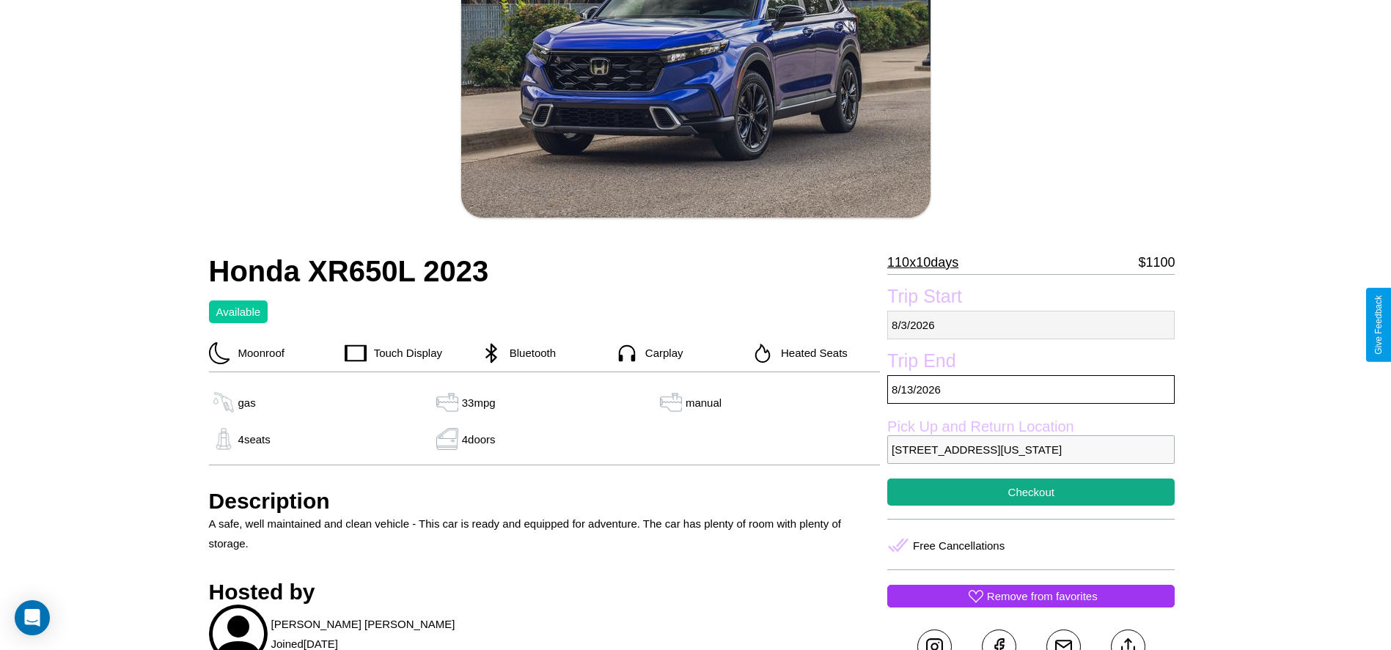
click at [1031, 325] on p "[DATE]" at bounding box center [1030, 325] width 287 height 29
select select "*"
select select "****"
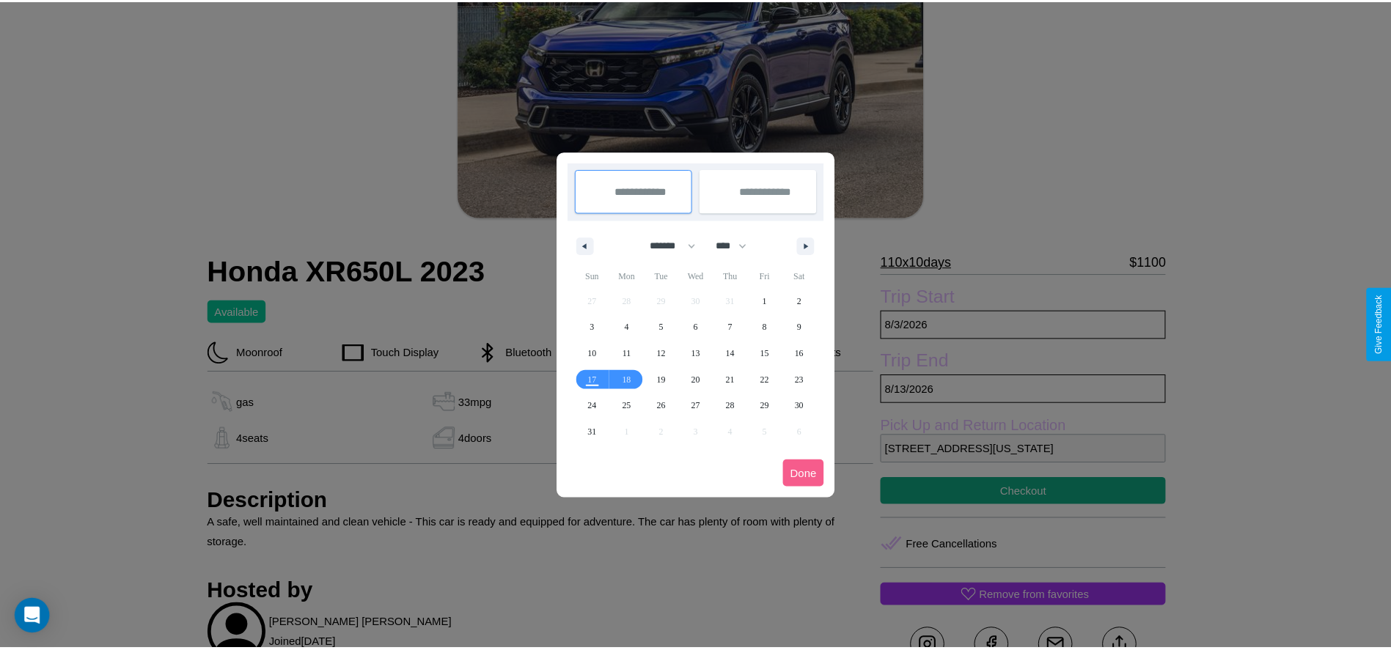
scroll to position [0, 0]
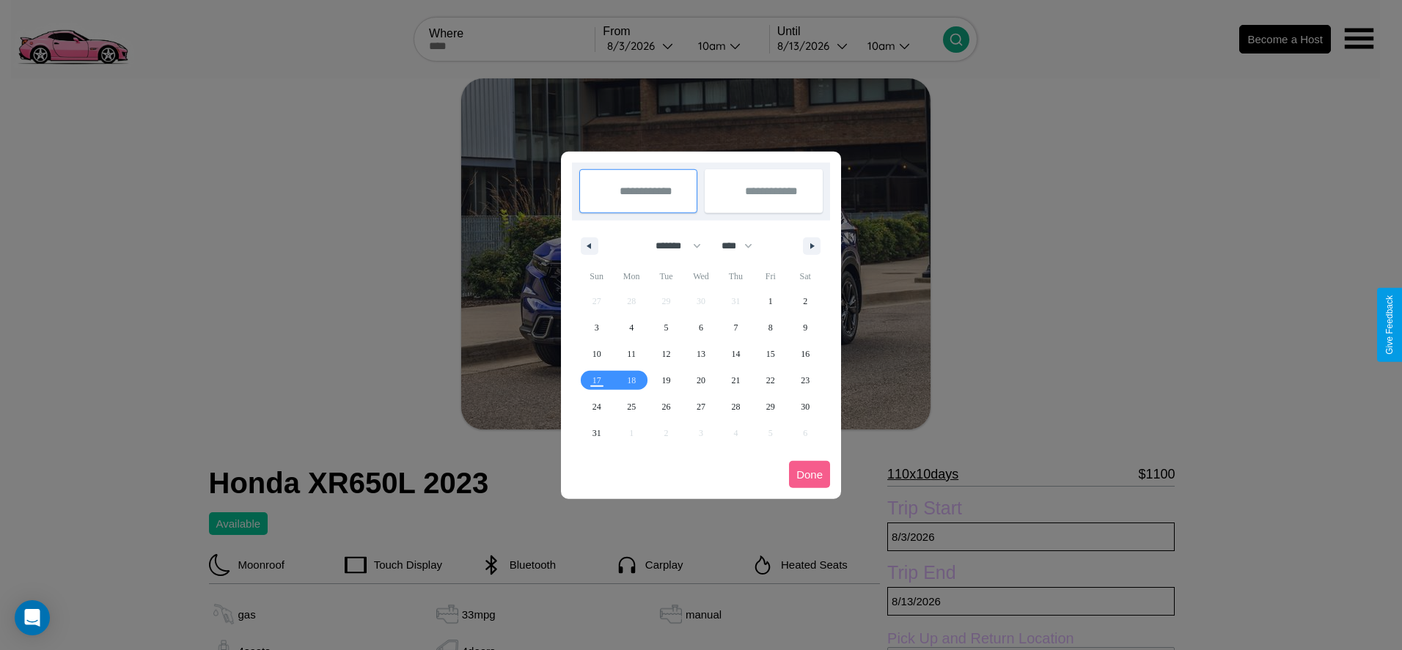
click at [644, 45] on div at bounding box center [701, 325] width 1402 height 650
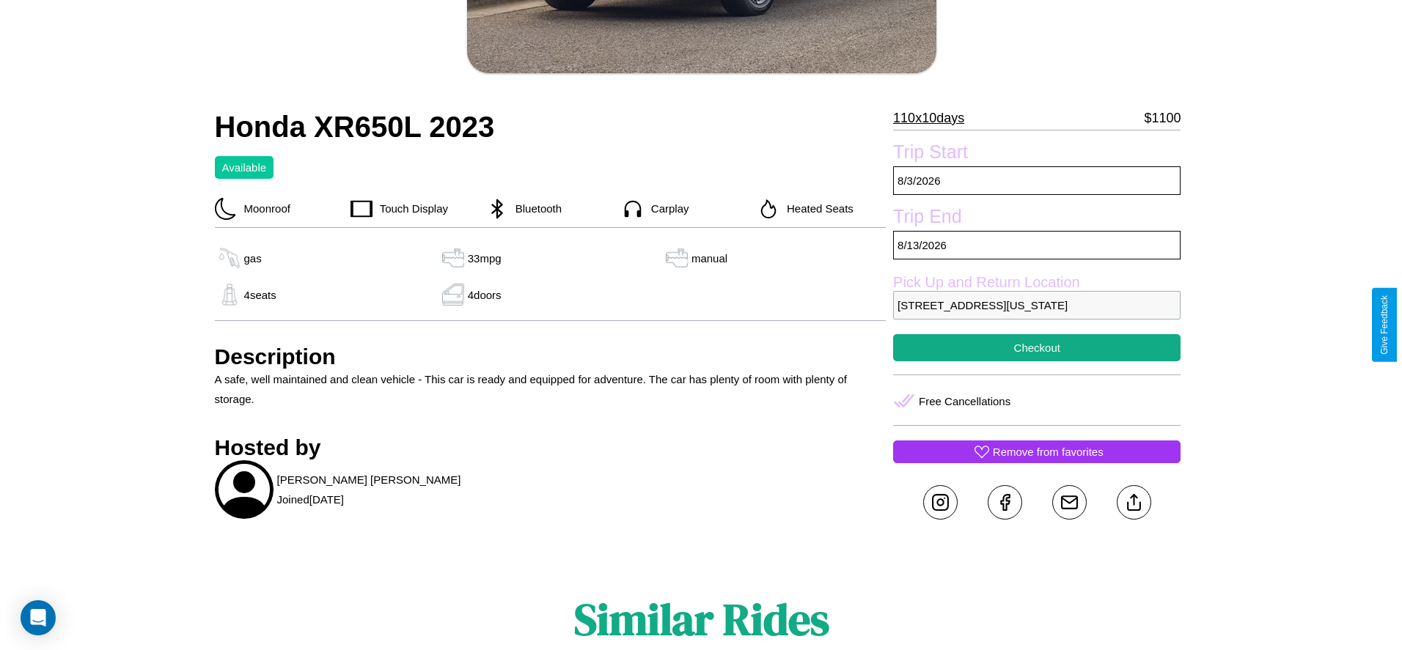
scroll to position [399, 0]
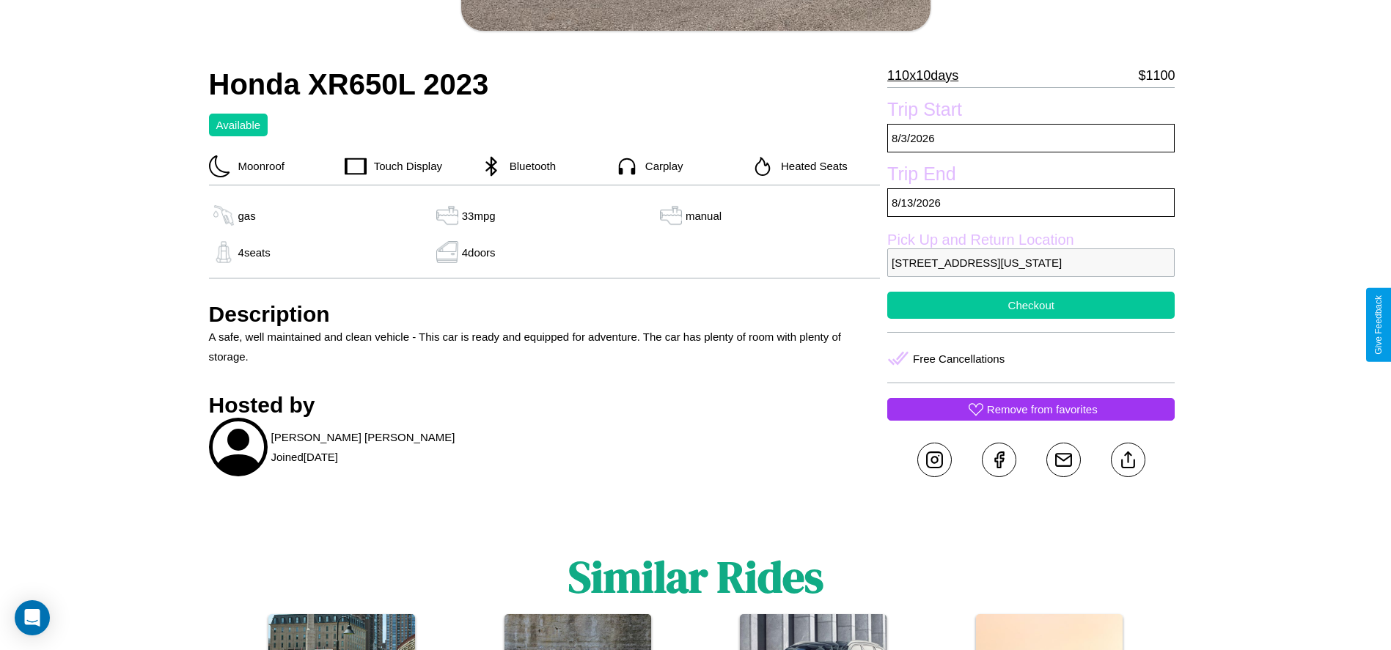
click at [1031, 319] on button "Checkout" at bounding box center [1030, 305] width 287 height 27
